Goal: Transaction & Acquisition: Purchase product/service

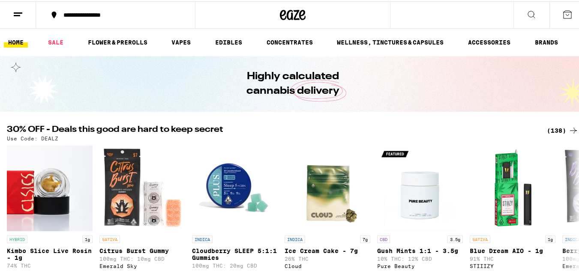
scroll to position [44, 0]
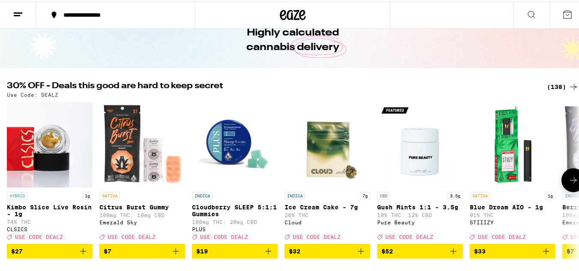
click at [174, 254] on icon "Add to bag" at bounding box center [176, 250] width 10 height 10
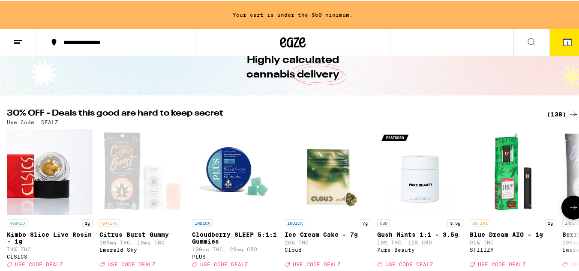
scroll to position [71, 0]
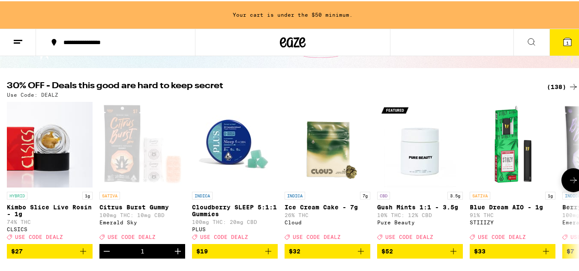
drag, startPoint x: 175, startPoint y: 255, endPoint x: 159, endPoint y: 254, distance: 15.5
click at [159, 254] on div "1" at bounding box center [142, 250] width 86 height 15
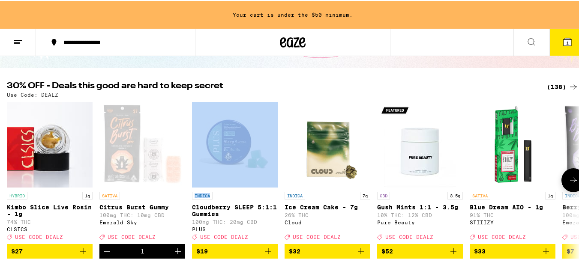
click at [159, 254] on div "1" at bounding box center [142, 250] width 86 height 15
click at [177, 255] on icon "Increment" at bounding box center [178, 250] width 10 height 10
click at [569, 178] on icon at bounding box center [573, 179] width 10 height 10
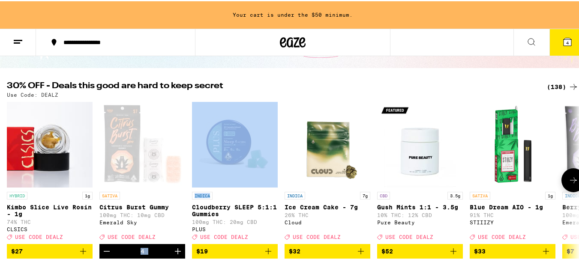
click at [569, 178] on icon at bounding box center [573, 179] width 10 height 10
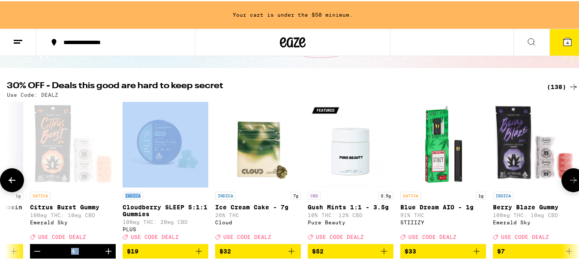
click at [569, 178] on icon at bounding box center [573, 179] width 10 height 10
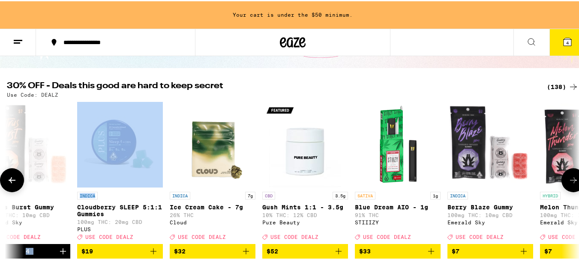
click at [569, 178] on icon at bounding box center [573, 179] width 10 height 10
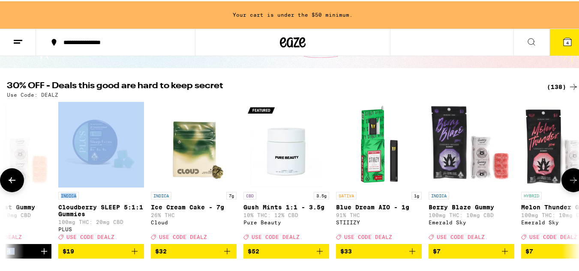
click at [569, 178] on icon at bounding box center [573, 179] width 10 height 10
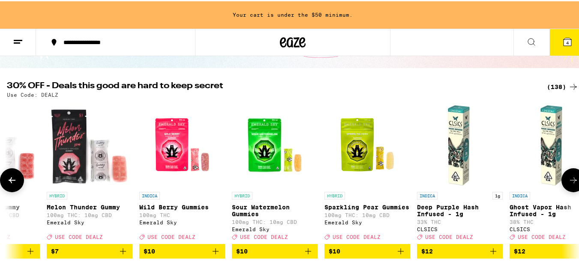
scroll to position [0, 609]
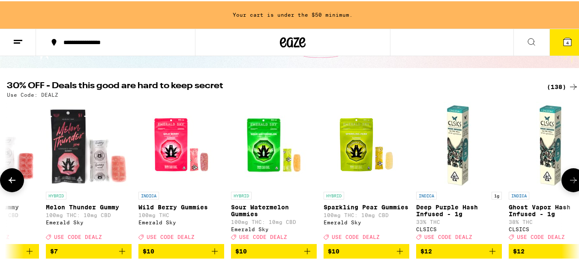
click at [216, 255] on icon "Add to bag" at bounding box center [215, 250] width 10 height 10
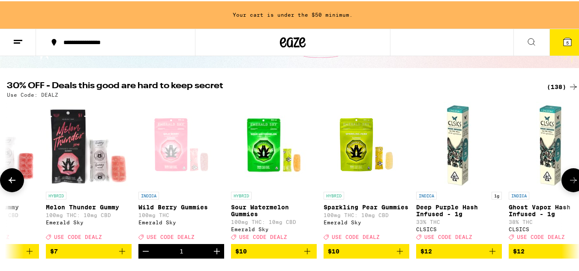
click at [443, 146] on img "Open page for Deep Purple Hash Infused - 1g from CLSICS" at bounding box center [459, 144] width 86 height 86
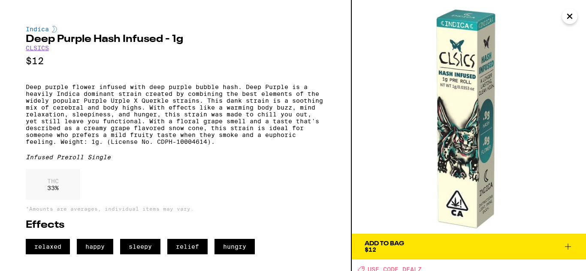
click at [570, 15] on icon "Close" at bounding box center [569, 16] width 10 height 13
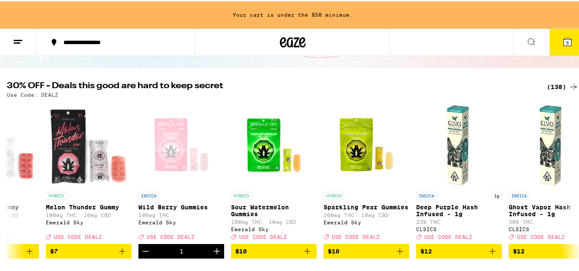
click at [559, 82] on div "(138)" at bounding box center [563, 86] width 32 height 10
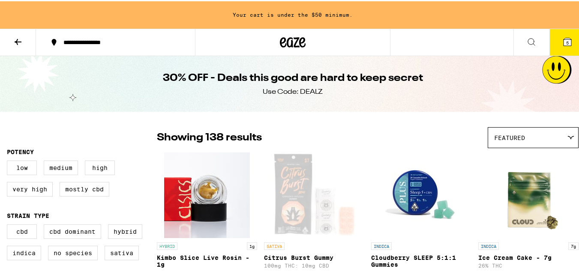
click at [18, 40] on icon at bounding box center [18, 41] width 7 height 6
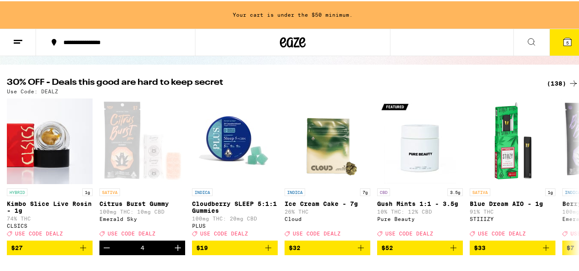
scroll to position [120, 0]
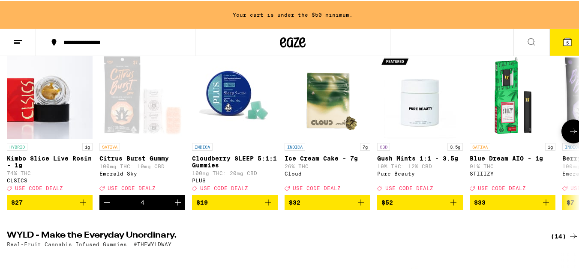
click at [568, 132] on icon at bounding box center [573, 130] width 10 height 10
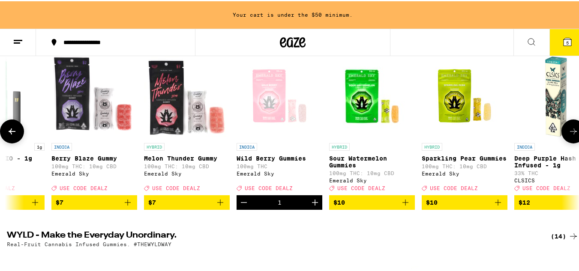
scroll to position [0, 512]
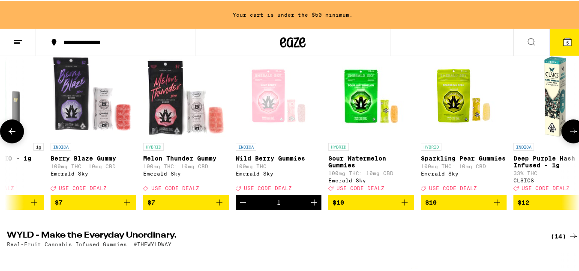
click at [573, 131] on button at bounding box center [574, 130] width 24 height 24
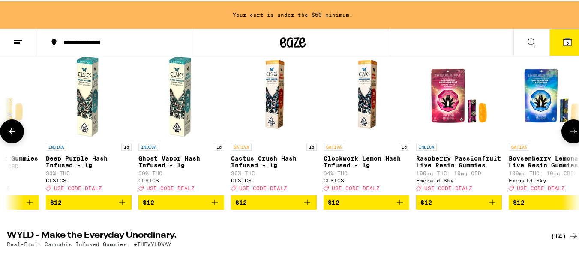
scroll to position [0, 984]
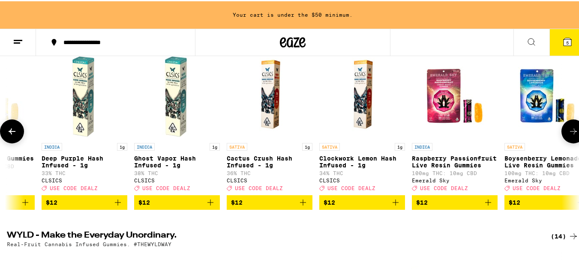
click at [278, 207] on span "$12" at bounding box center [269, 201] width 77 height 10
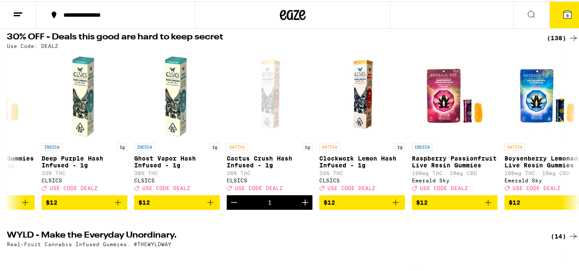
scroll to position [478, 0]
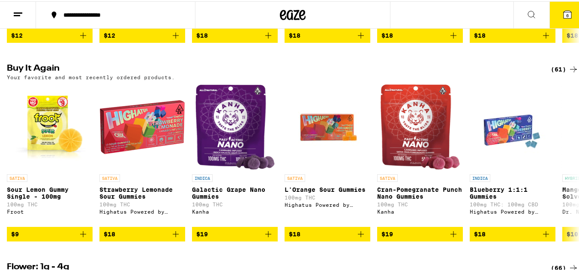
scroll to position [634, 0]
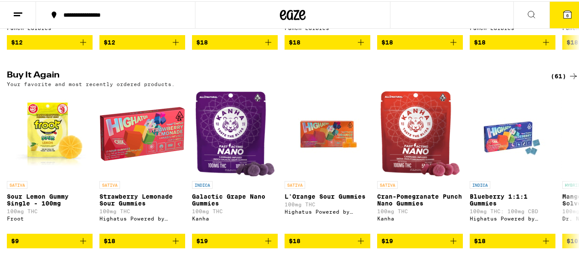
click at [553, 80] on div "(61)" at bounding box center [565, 75] width 28 height 10
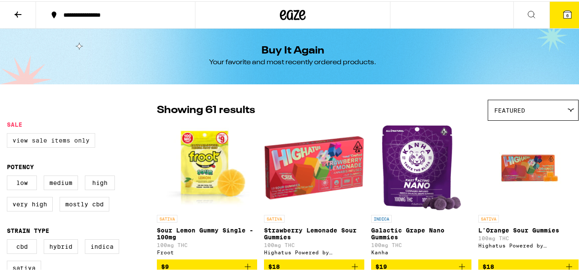
click at [35, 142] on label "View Sale Items Only" at bounding box center [51, 139] width 88 height 15
click at [9, 134] on input "View Sale Items Only" at bounding box center [9, 133] width 0 height 0
checkbox input "true"
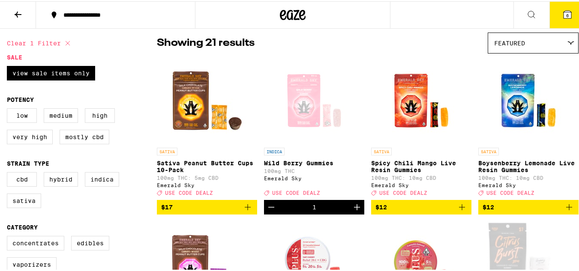
scroll to position [65, 0]
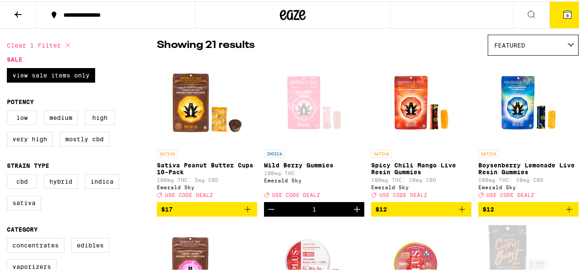
click at [457, 210] on icon "Add to bag" at bounding box center [462, 208] width 10 height 10
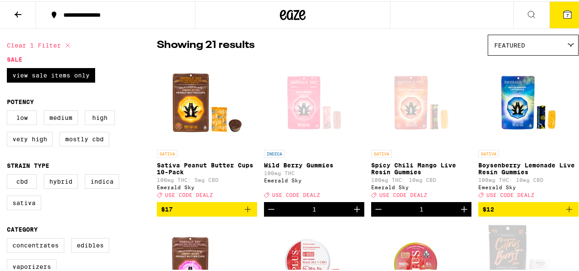
click at [459, 210] on icon "Increment" at bounding box center [464, 208] width 10 height 10
click at [354, 211] on icon "Increment" at bounding box center [357, 208] width 6 height 6
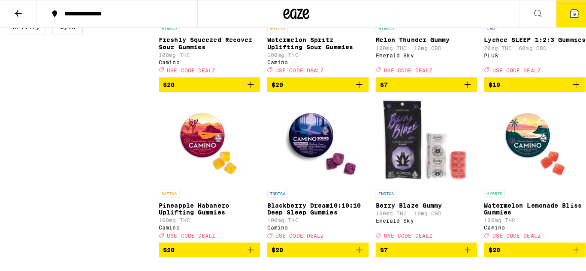
scroll to position [526, 0]
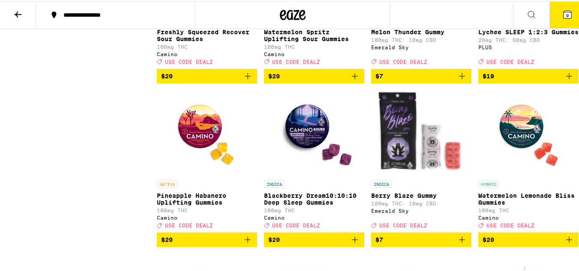
click at [457, 244] on icon "Add to bag" at bounding box center [462, 239] width 10 height 10
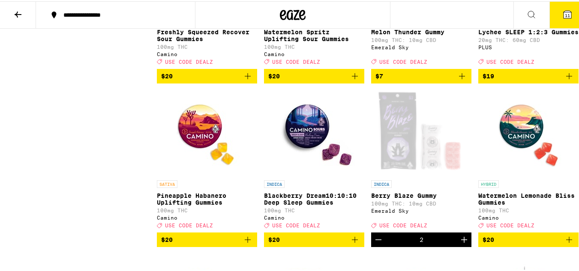
click at [565, 13] on span "11" at bounding box center [567, 14] width 5 height 5
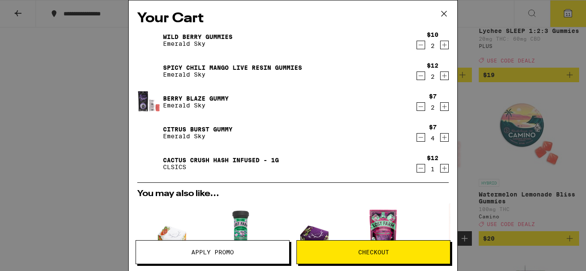
drag, startPoint x: 454, startPoint y: 22, endPoint x: 461, endPoint y: 60, distance: 38.0
click at [461, 60] on div "Your Cart Wild [PERSON_NAME] Gummies Emerald Sky $10 2 Spicy Chili Mango Live R…" at bounding box center [293, 135] width 586 height 271
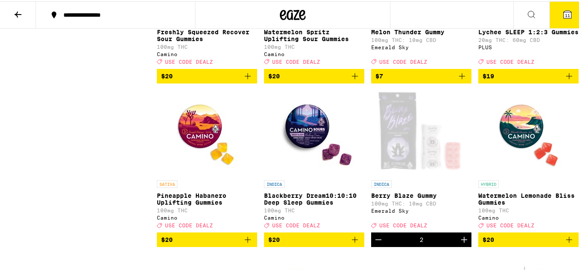
click at [565, 12] on span "11" at bounding box center [567, 14] width 5 height 5
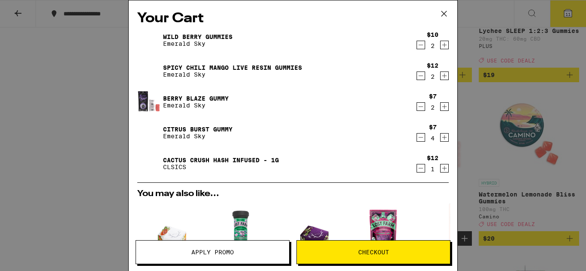
click at [228, 255] on span "Apply Promo" at bounding box center [212, 252] width 42 height 6
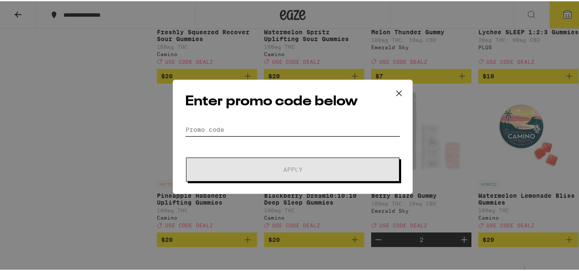
click at [195, 128] on input "Promo Code" at bounding box center [292, 128] width 215 height 13
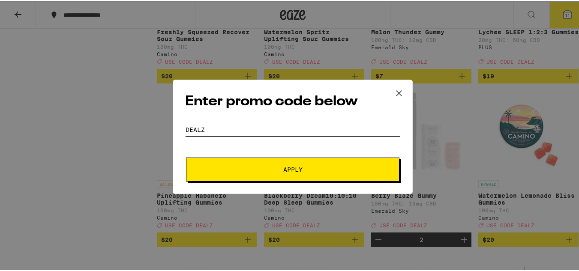
type input "DEALZ"
click at [292, 163] on button "Apply" at bounding box center [292, 168] width 213 height 24
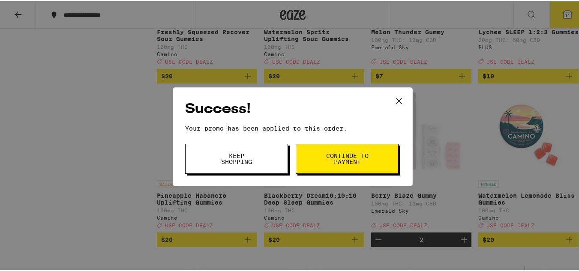
click at [331, 148] on button "Continue to payment" at bounding box center [347, 158] width 103 height 30
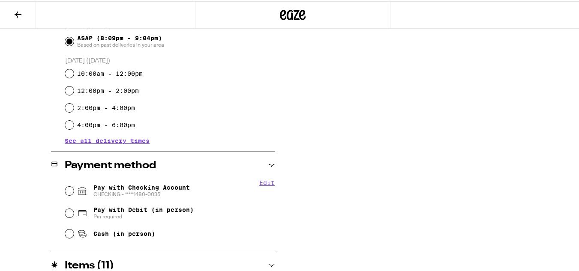
scroll to position [257, 0]
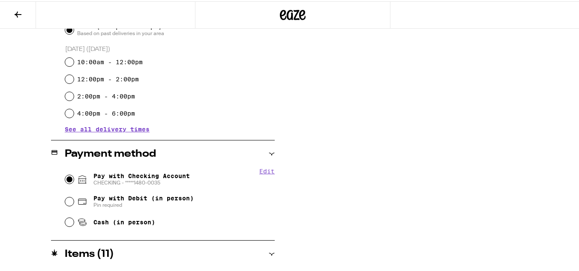
click at [68, 177] on input "Pay with Checking Account CHECKING - *****[FINANCIAL_ID]" at bounding box center [69, 178] width 9 height 9
radio input "true"
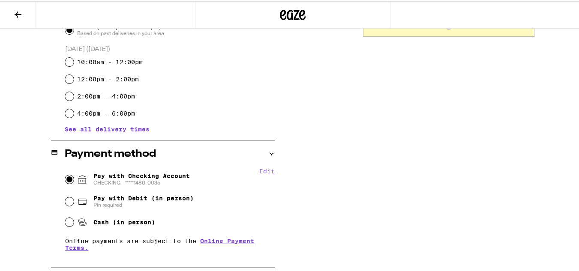
click at [68, 177] on input "Pay with Checking Account CHECKING - *****[FINANCIAL_ID]" at bounding box center [69, 178] width 9 height 9
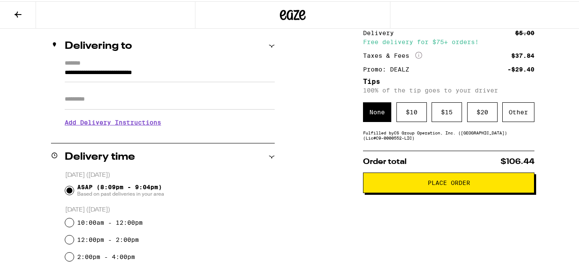
scroll to position [95, 0]
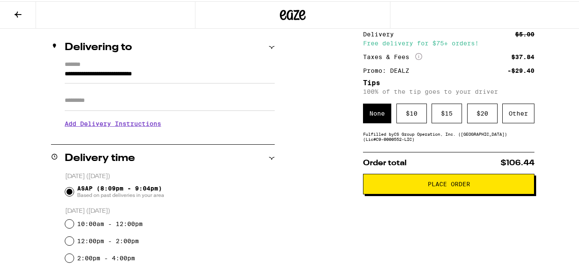
click at [448, 163] on p "Order total $106.44" at bounding box center [448, 162] width 171 height 8
click at [468, 183] on span "Place Order" at bounding box center [448, 183] width 157 height 6
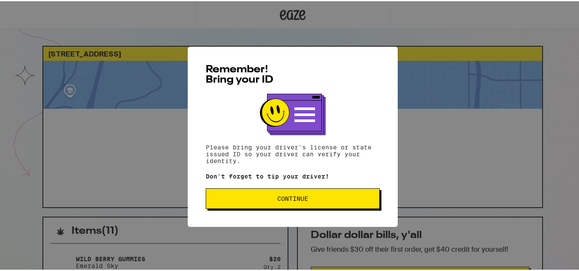
click at [345, 196] on span "Continue" at bounding box center [292, 198] width 159 height 6
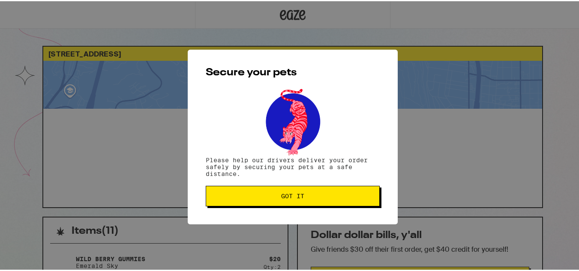
click at [345, 196] on span "Got it" at bounding box center [292, 195] width 159 height 6
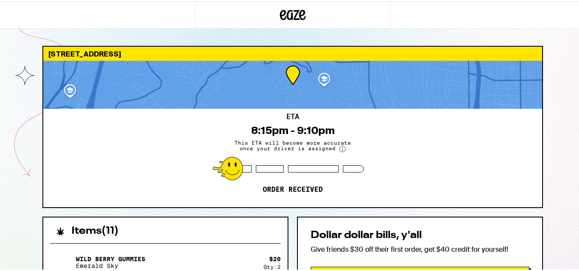
click at [345, 196] on div "Secure your pets Please help our drivers deliver your order safely by securing …" at bounding box center [293, 135] width 586 height 271
